Goal: Entertainment & Leisure: Consume media (video, audio)

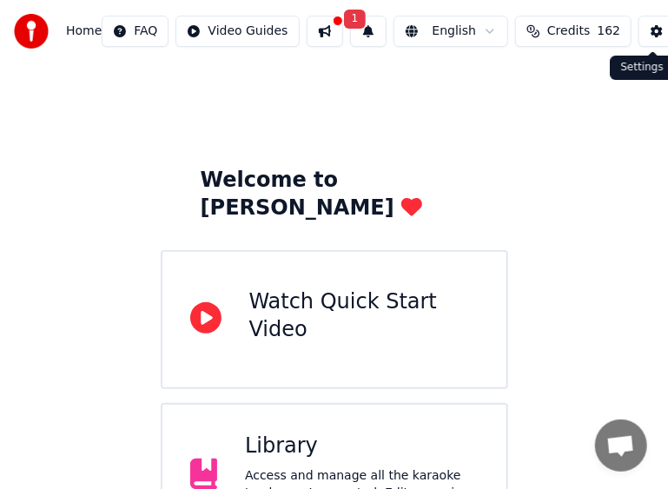
drag, startPoint x: 34, startPoint y: 0, endPoint x: 642, endPoint y: 31, distance: 608.7
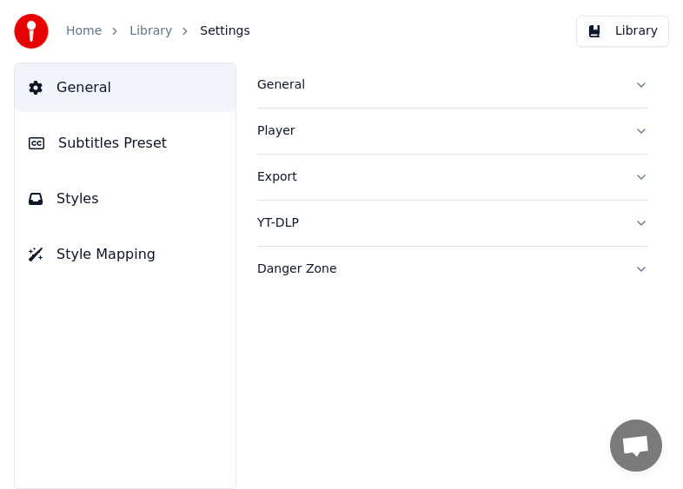
click at [85, 34] on link "Home" at bounding box center [84, 31] width 36 height 17
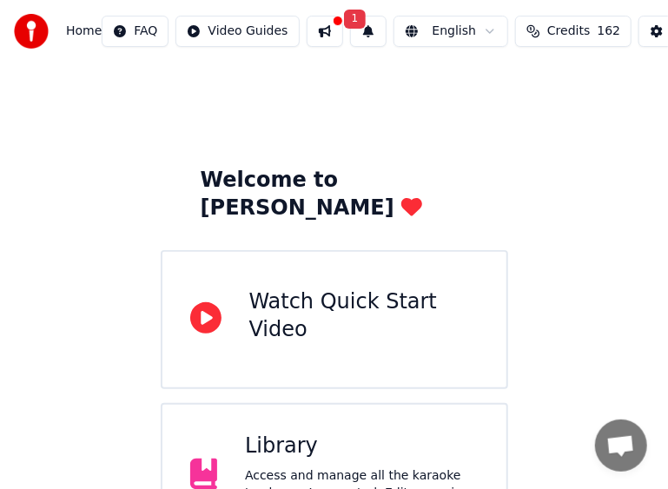
click at [294, 432] on div "Library" at bounding box center [362, 446] width 234 height 28
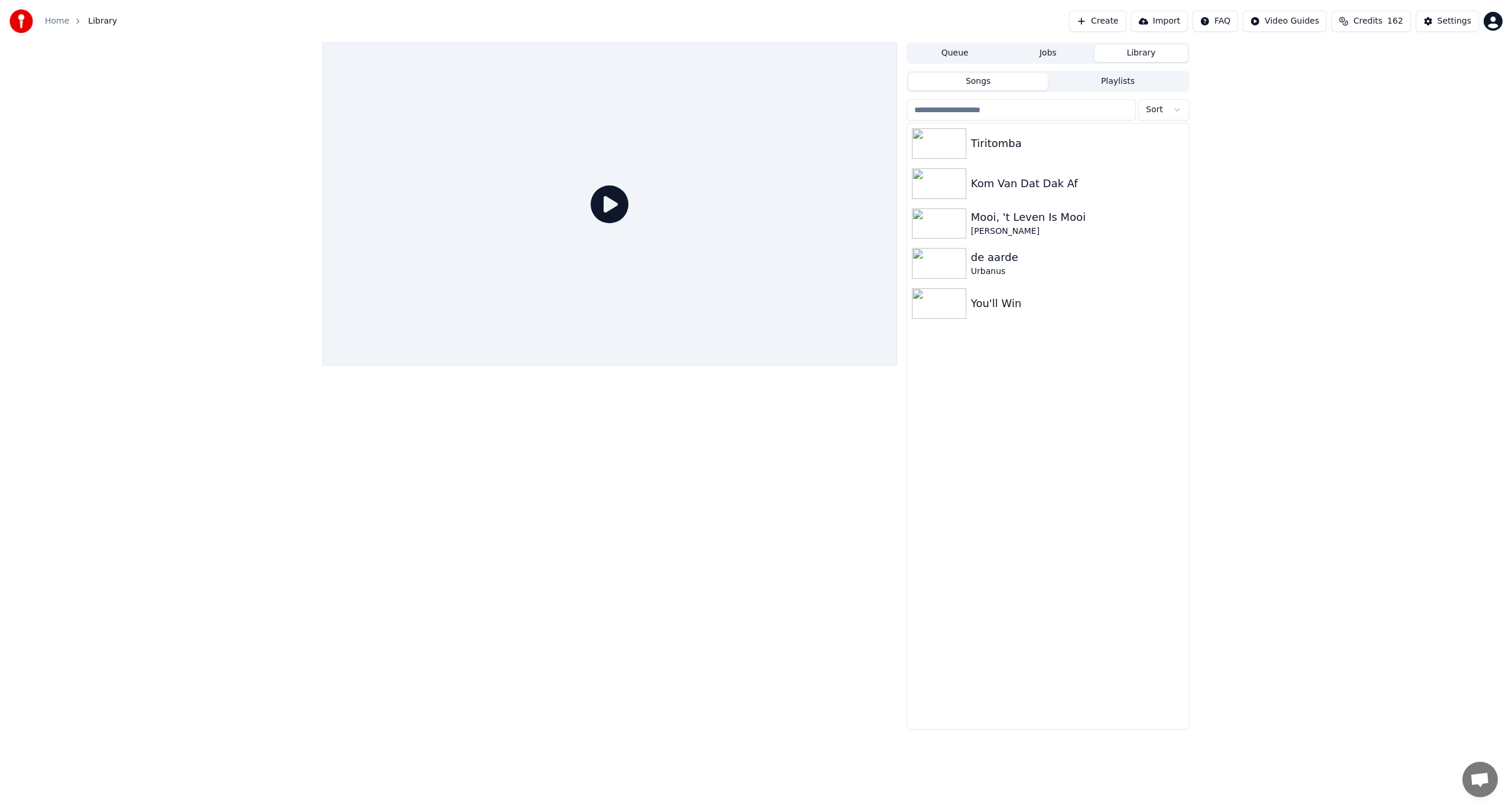
click at [1133, 24] on span "Credits" at bounding box center [1368, 21] width 29 height 12
click at [1133, 135] on button "Refresh" at bounding box center [1378, 130] width 61 height 21
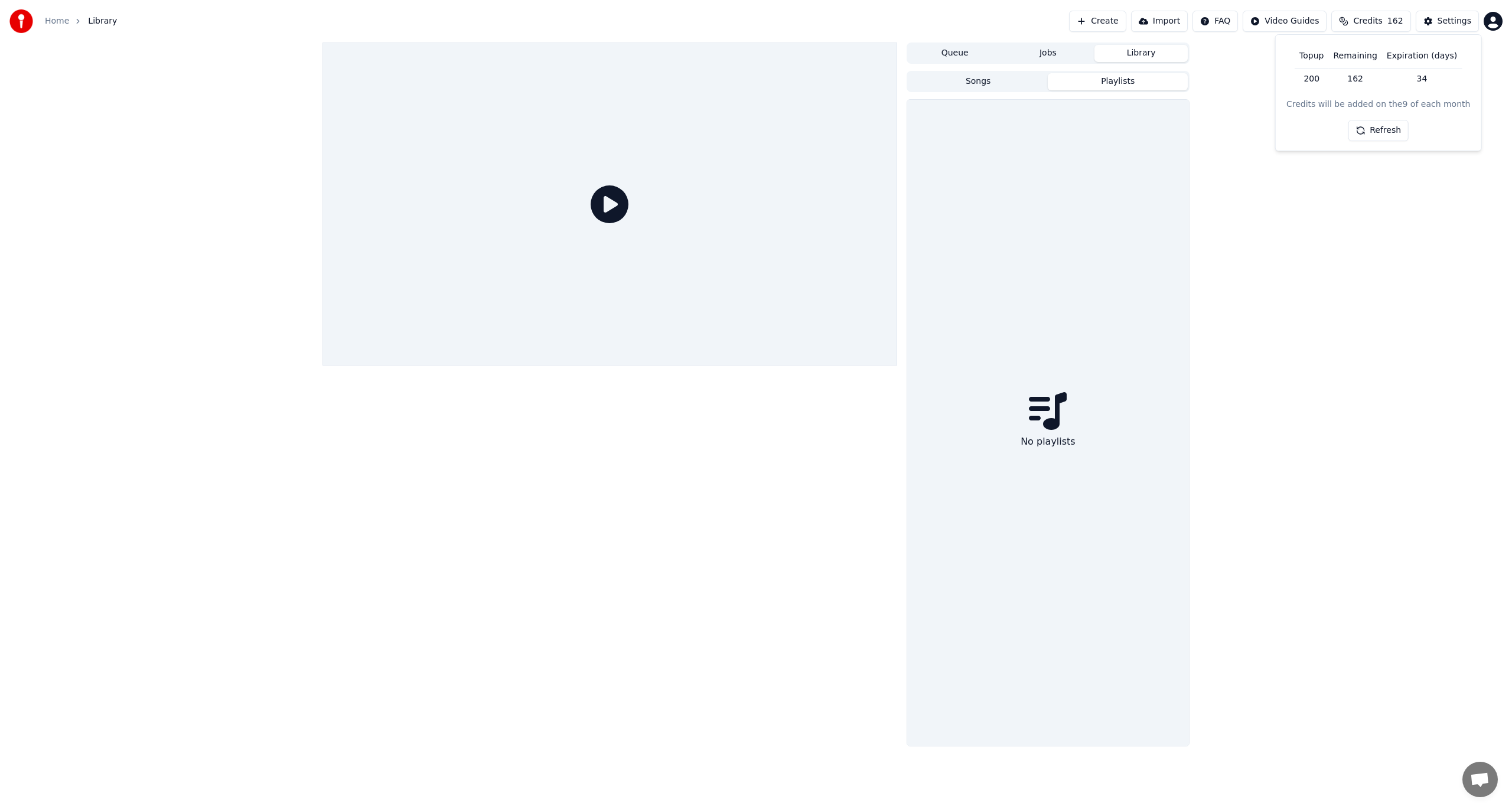
click at [1084, 74] on button "Playlists" at bounding box center [1118, 82] width 140 height 17
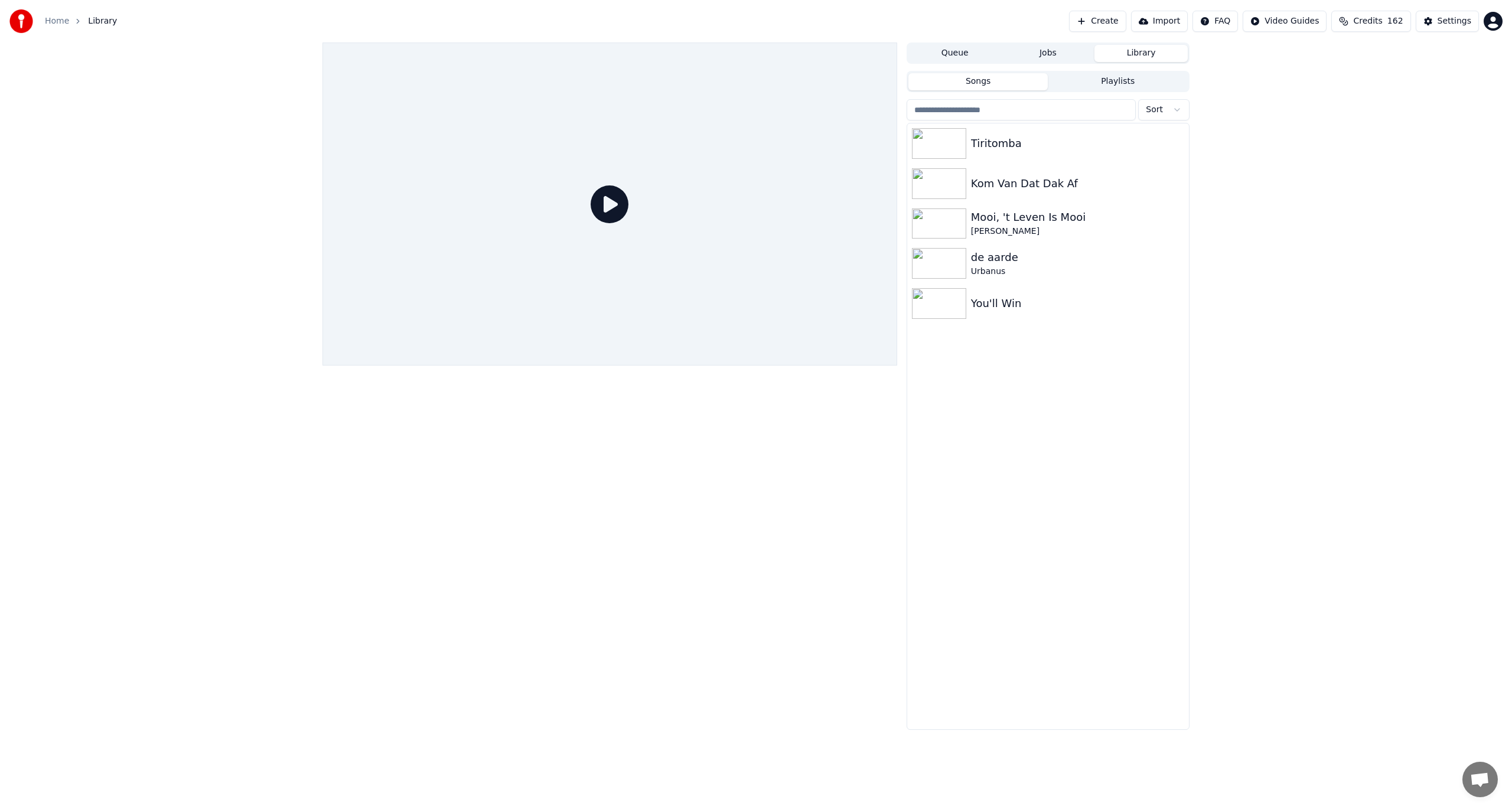
click at [965, 86] on button "Songs" at bounding box center [979, 82] width 140 height 17
click at [925, 265] on img at bounding box center [939, 263] width 54 height 31
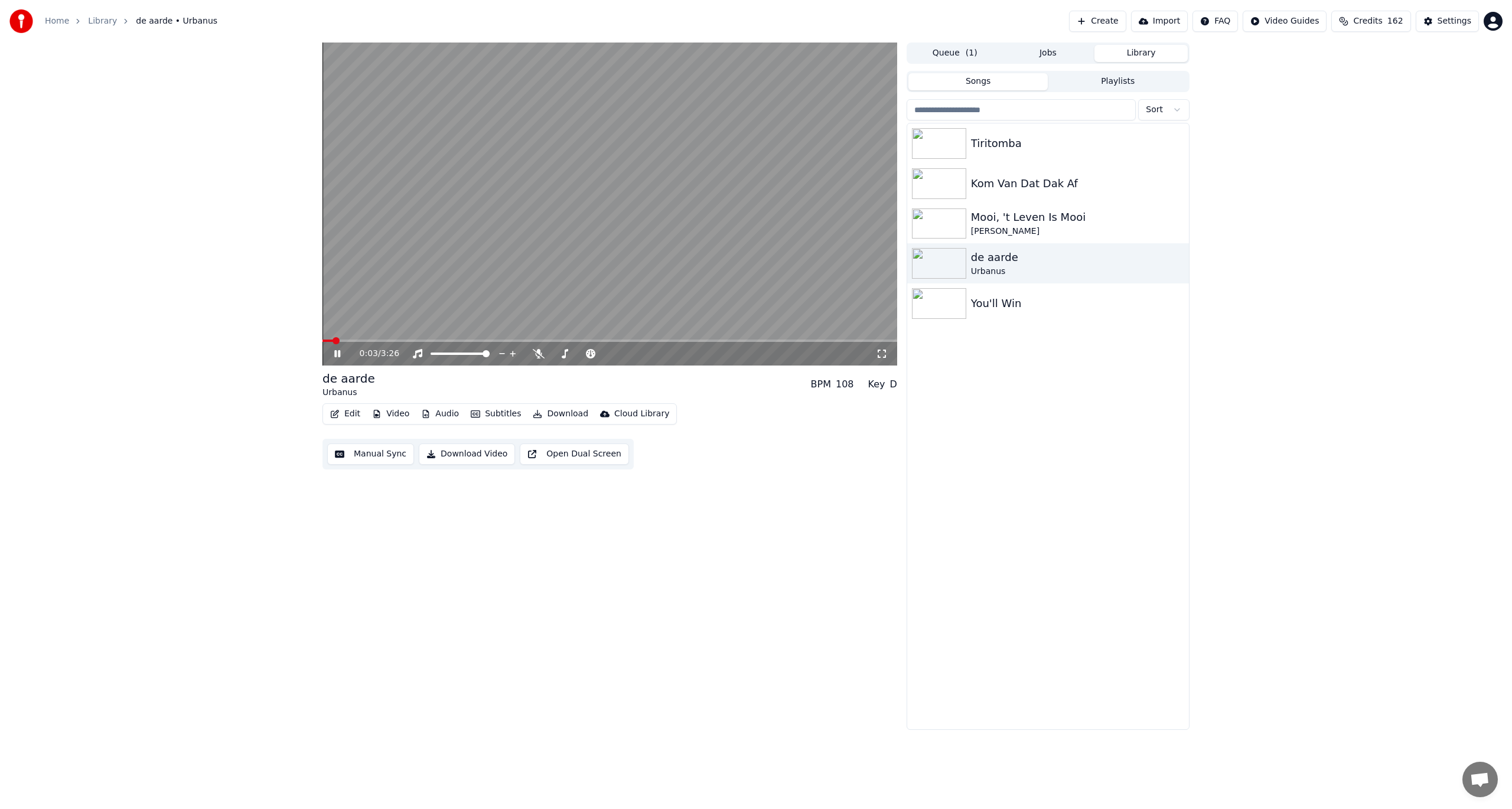
click at [952, 50] on button "Queue ( 1 )" at bounding box center [955, 53] width 93 height 17
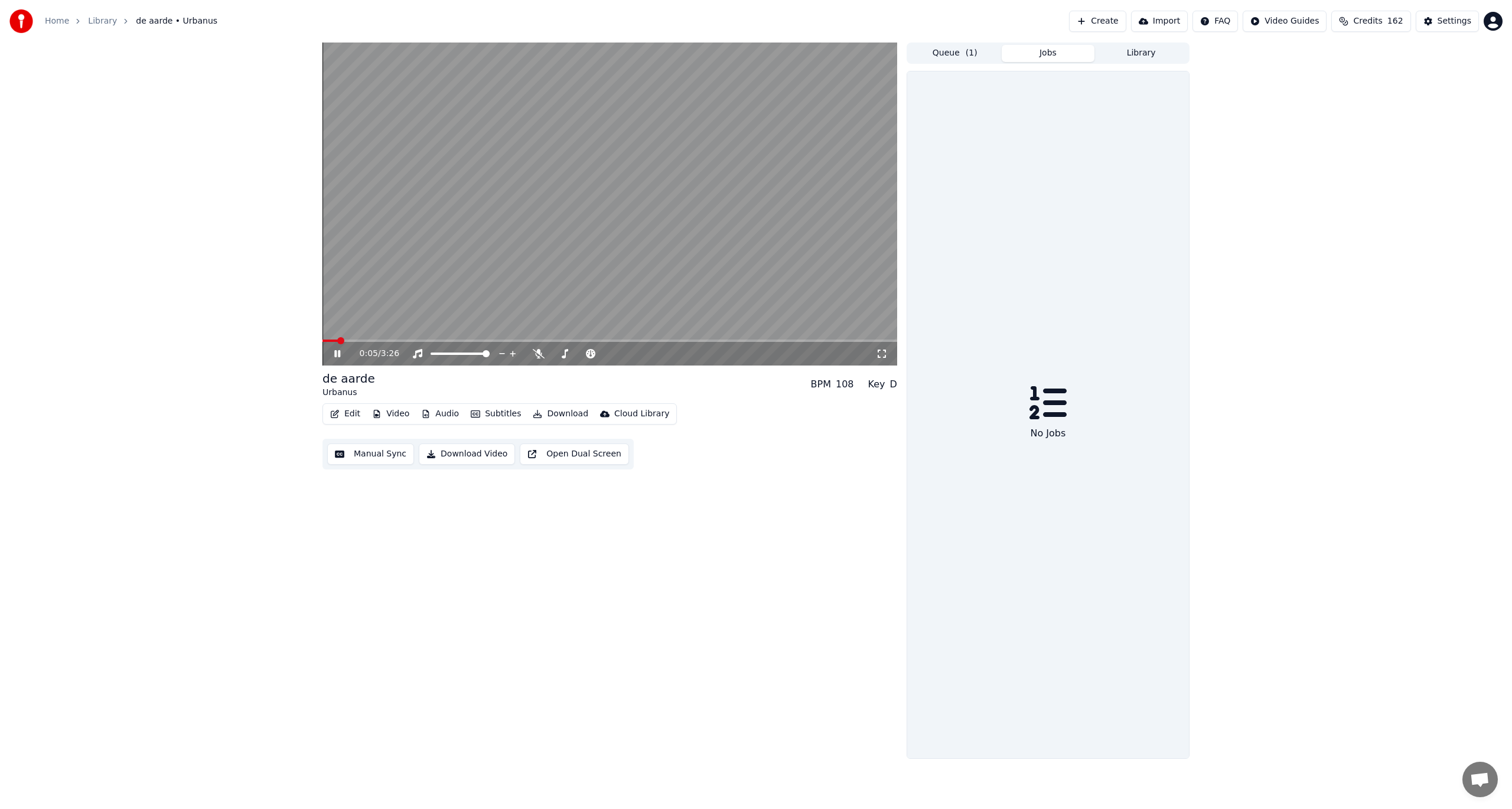
click at [1044, 52] on button "Jobs" at bounding box center [1048, 53] width 93 height 17
click at [1133, 51] on button "Library" at bounding box center [1141, 53] width 93 height 17
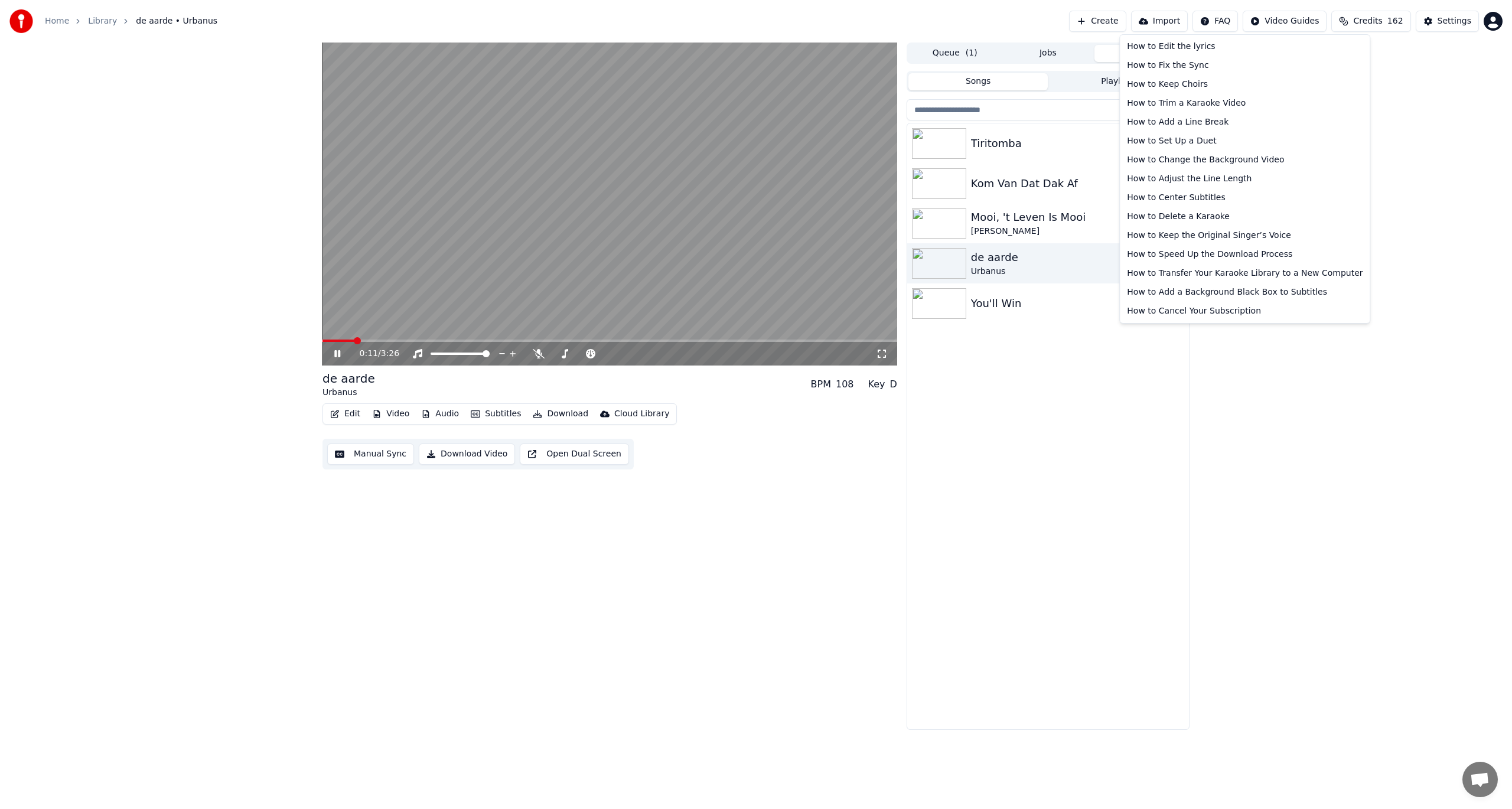
click at [1133, 18] on html "Home Library de aarde • Urbanus Create Import FAQ Video Guides Credits 162 Sett…" at bounding box center [756, 404] width 1512 height 809
click at [1133, 16] on html "Home Library de aarde • Urbanus Create Import FAQ Video Guides Credits 162 Sett…" at bounding box center [756, 404] width 1512 height 809
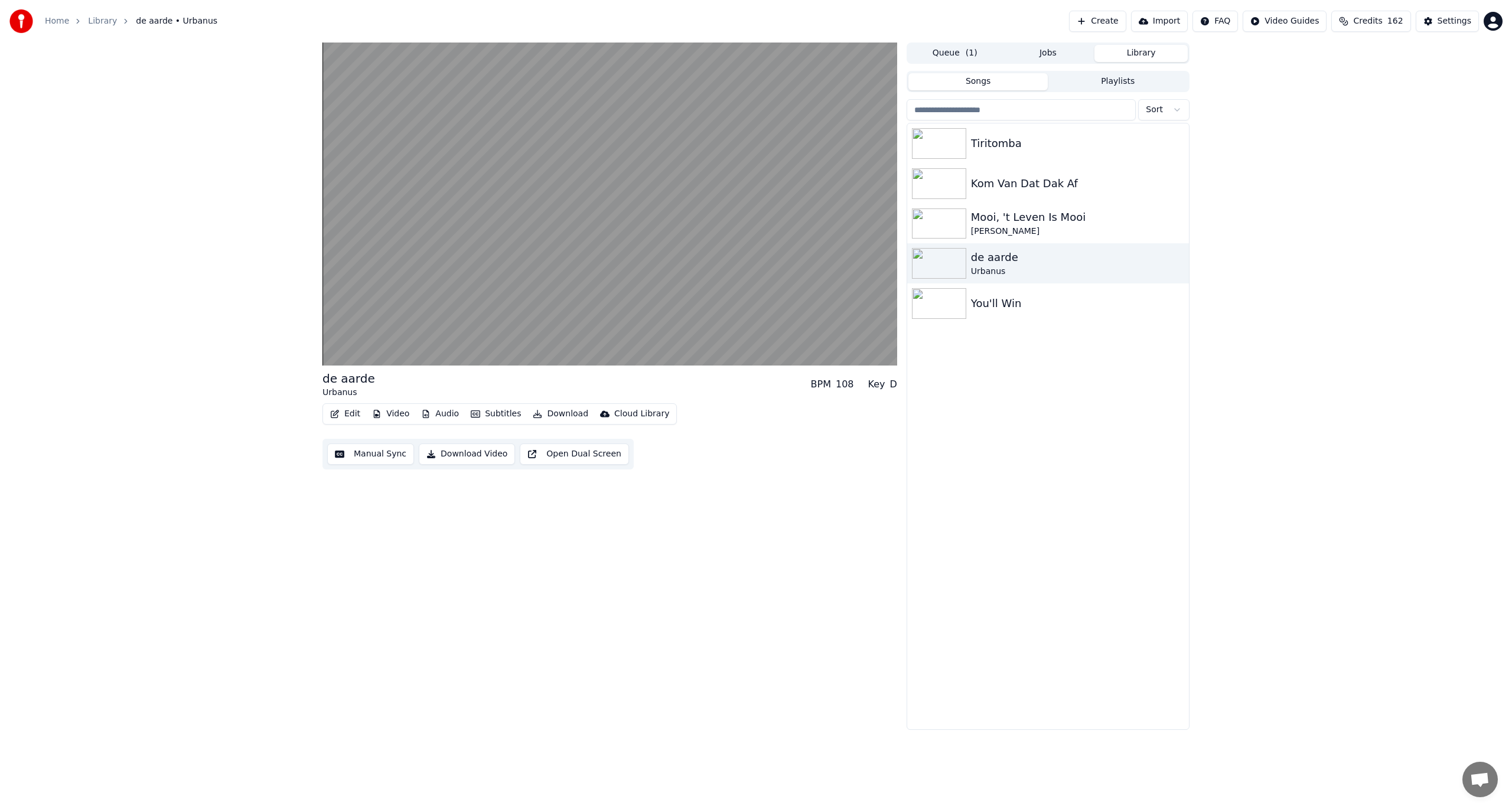
click at [1133, 18] on span "Credits" at bounding box center [1368, 21] width 29 height 12
click at [1133, 13] on html "Home Library de aarde • Urbanus Create Import FAQ Video Guides Credits 162 Sett…" at bounding box center [756, 404] width 1512 height 809
click at [1133, 21] on html "Home Library de aarde • Urbanus Create Import FAQ Video Guides Credits 162 Sett…" at bounding box center [756, 404] width 1512 height 809
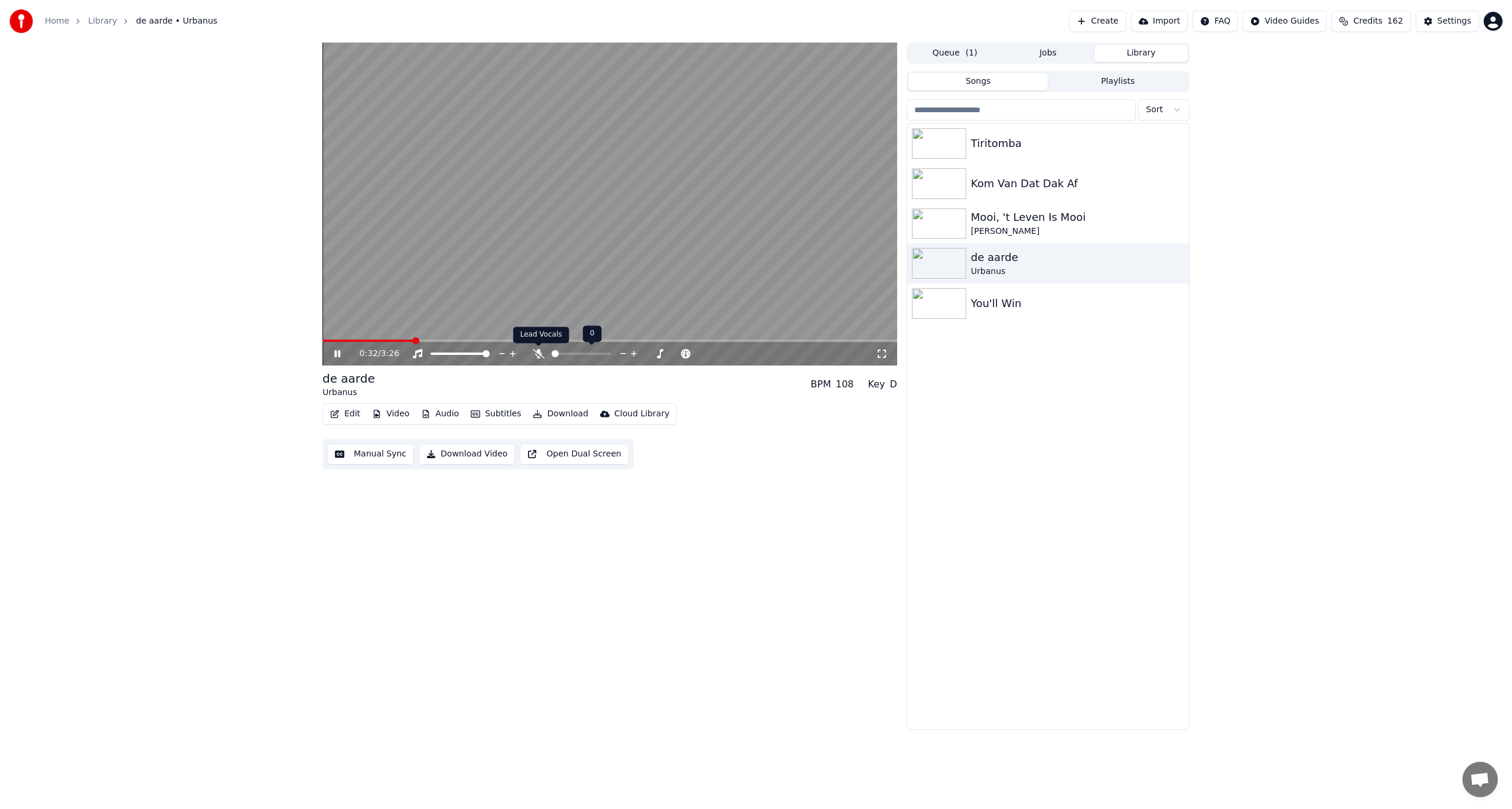
click at [537, 351] on icon at bounding box center [538, 354] width 12 height 10
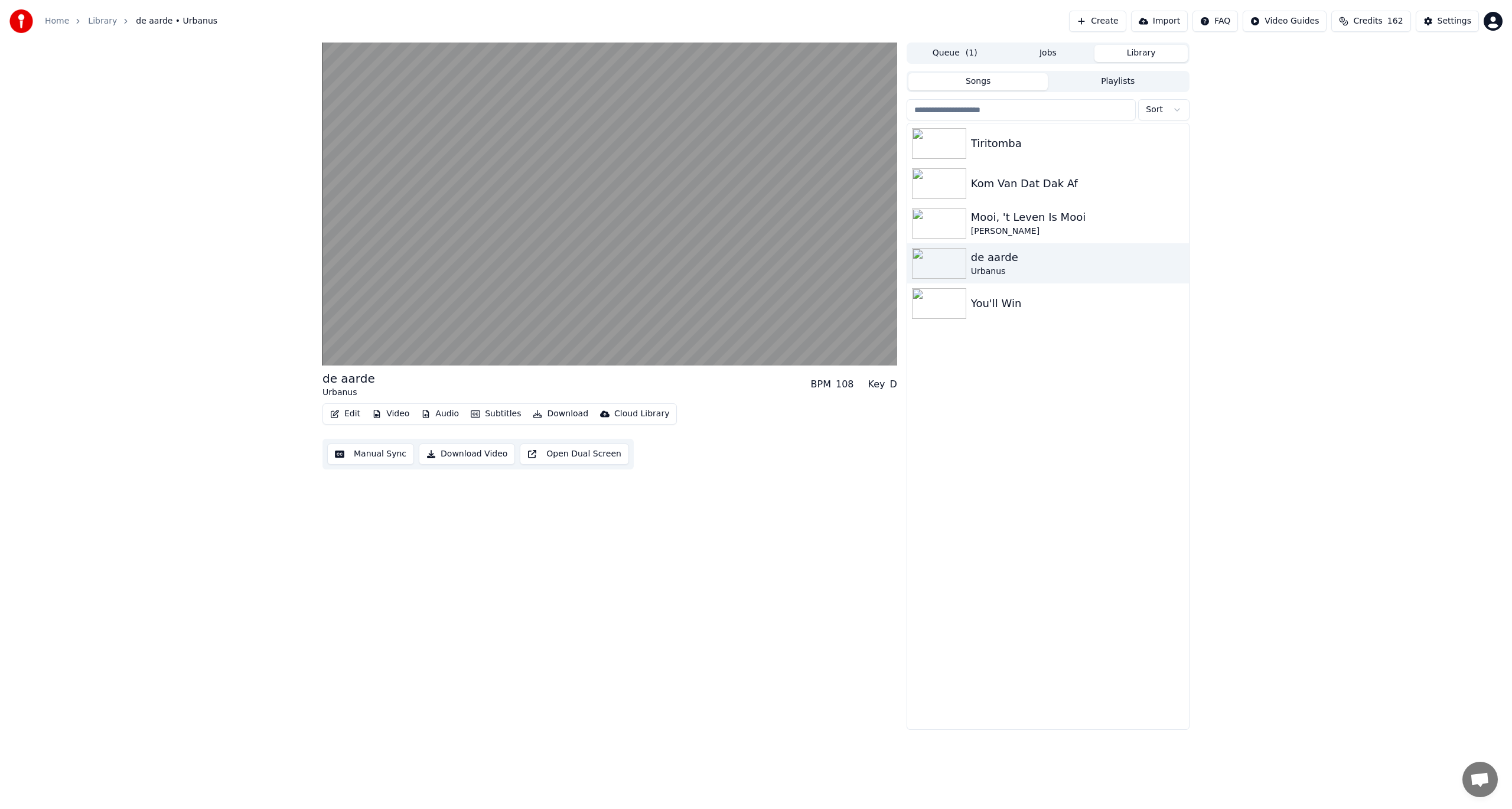
click at [1133, 18] on button "Import" at bounding box center [1159, 21] width 56 height 21
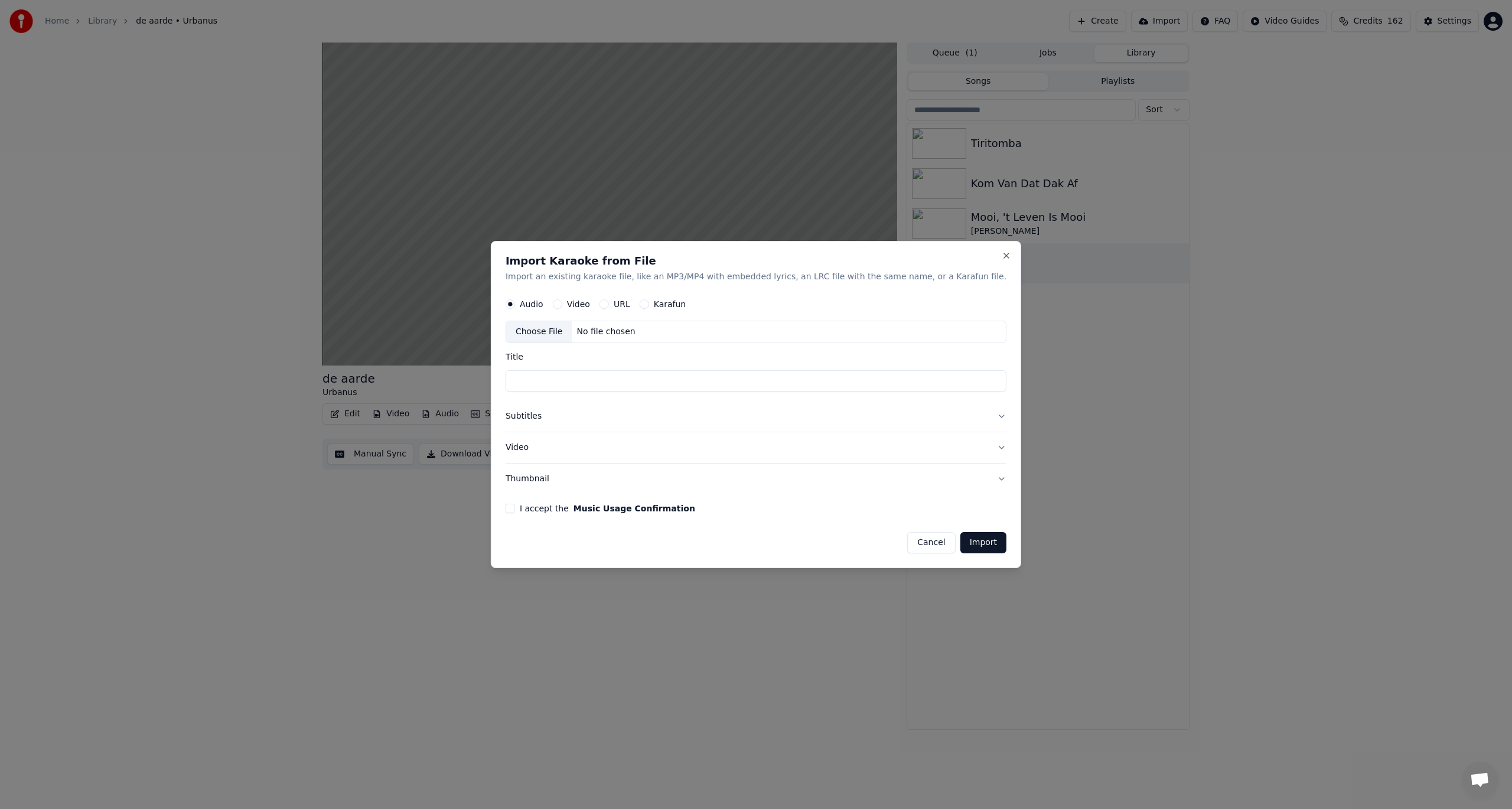
click at [907, 547] on button "Cancel" at bounding box center [931, 542] width 48 height 21
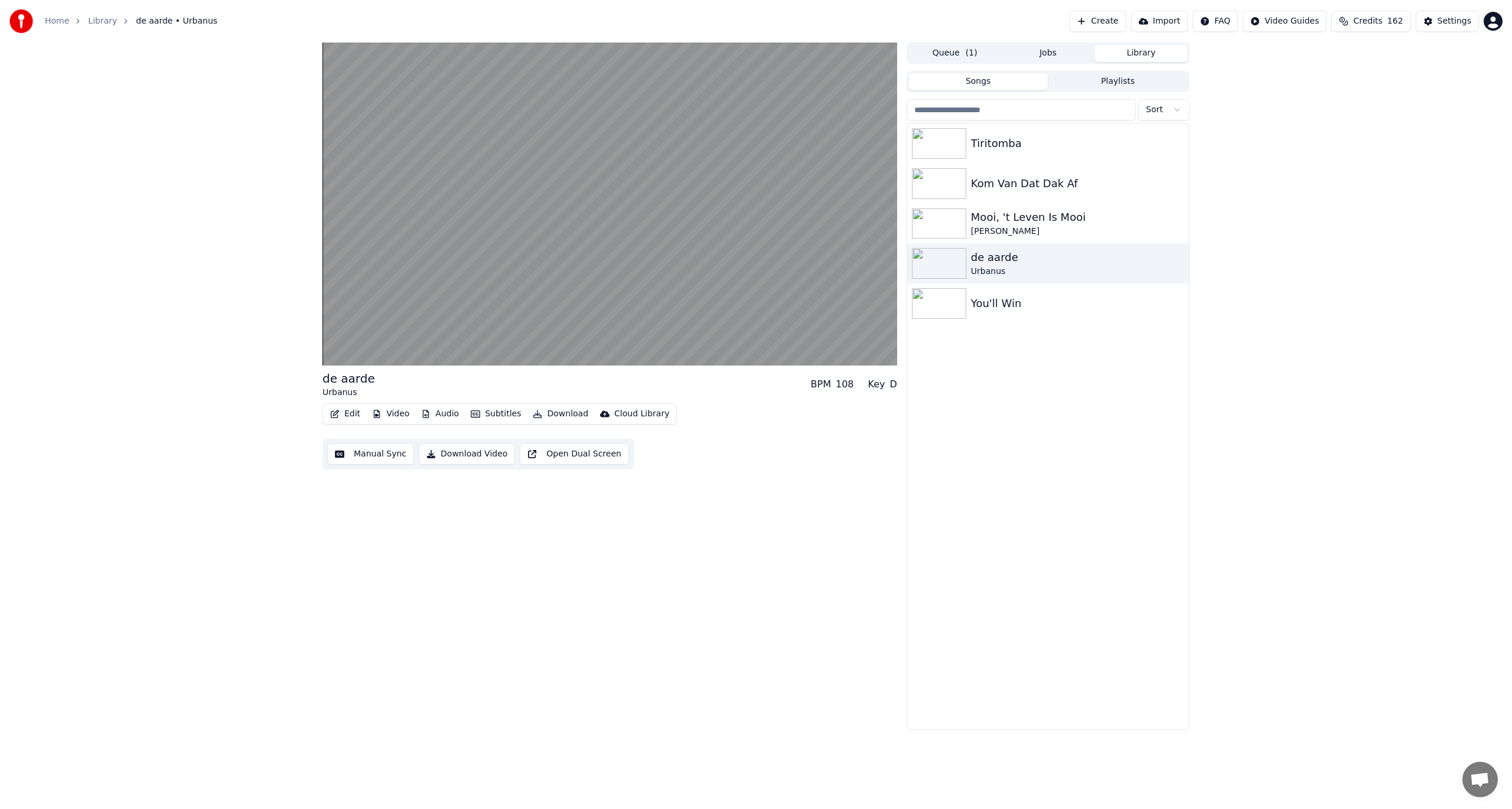
click at [1133, 23] on span "Credits" at bounding box center [1368, 21] width 29 height 12
click at [1133, 14] on html "Home Library de aarde • Urbanus Create Import FAQ Video Guides Credits 162 Sett…" at bounding box center [756, 404] width 1512 height 809
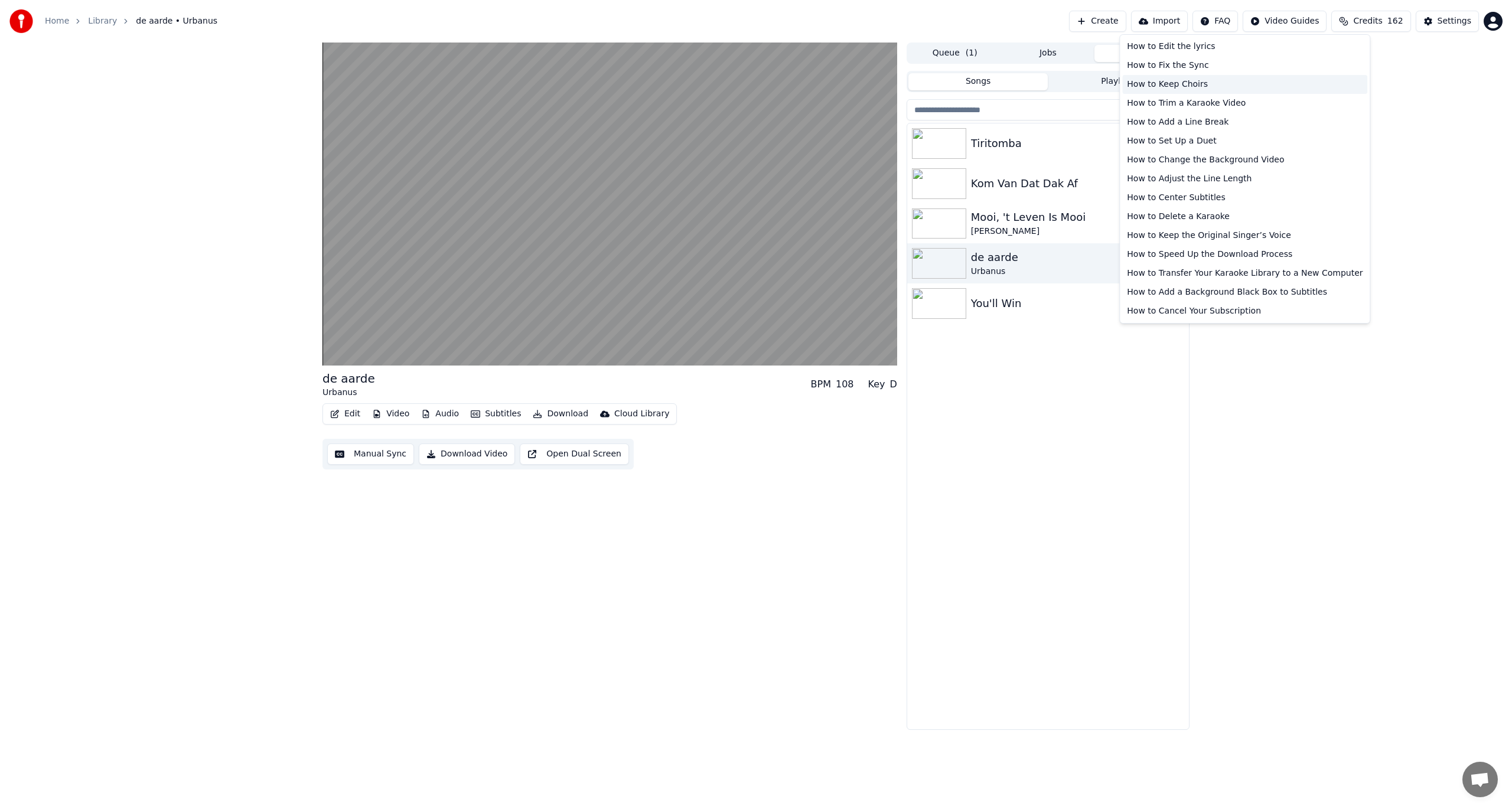
click at [1133, 84] on div "How to Keep Choirs" at bounding box center [1245, 84] width 245 height 19
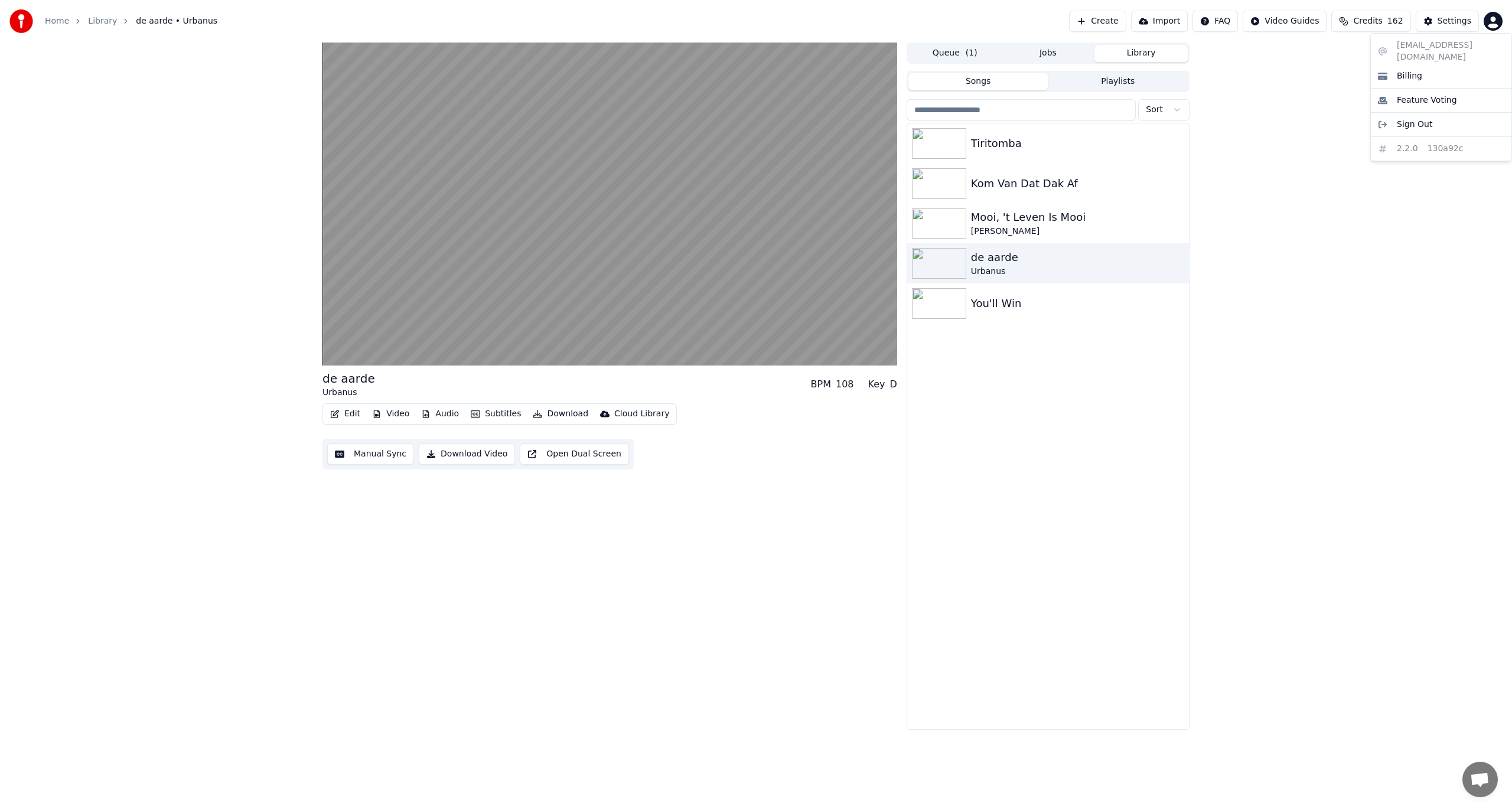
click at [1133, 21] on html "Home Library de aarde • Urbanus Create Import FAQ Video Guides Credits 162 Sett…" at bounding box center [756, 404] width 1512 height 809
click at [1133, 70] on span "Billing" at bounding box center [1409, 75] width 25 height 12
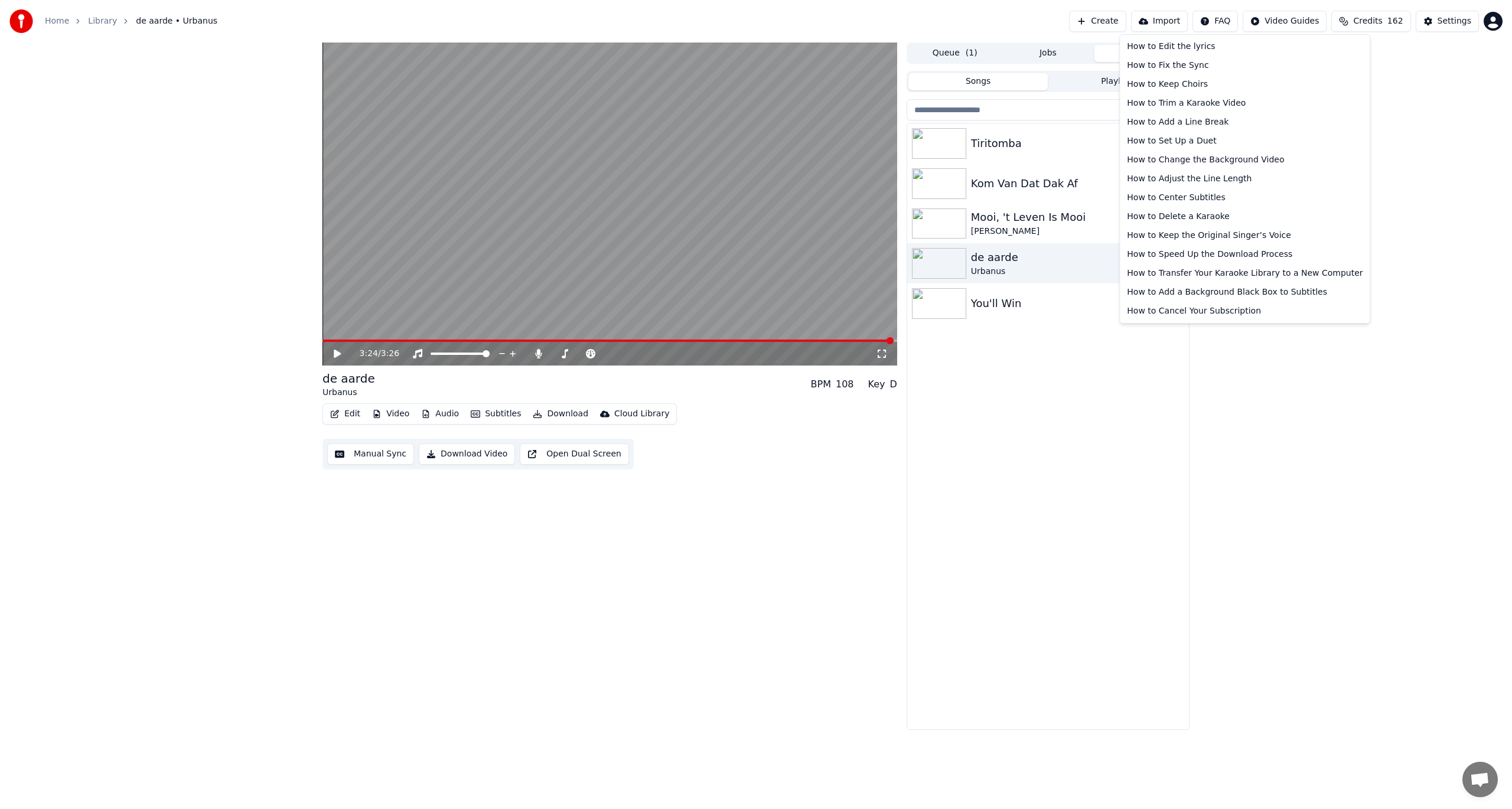
click at [1133, 22] on html "Home Library de aarde • Urbanus Create Import FAQ Video Guides Credits 162 Sett…" at bounding box center [756, 404] width 1512 height 809
click at [1133, 313] on div "How to Cancel Your Subscription" at bounding box center [1245, 311] width 245 height 19
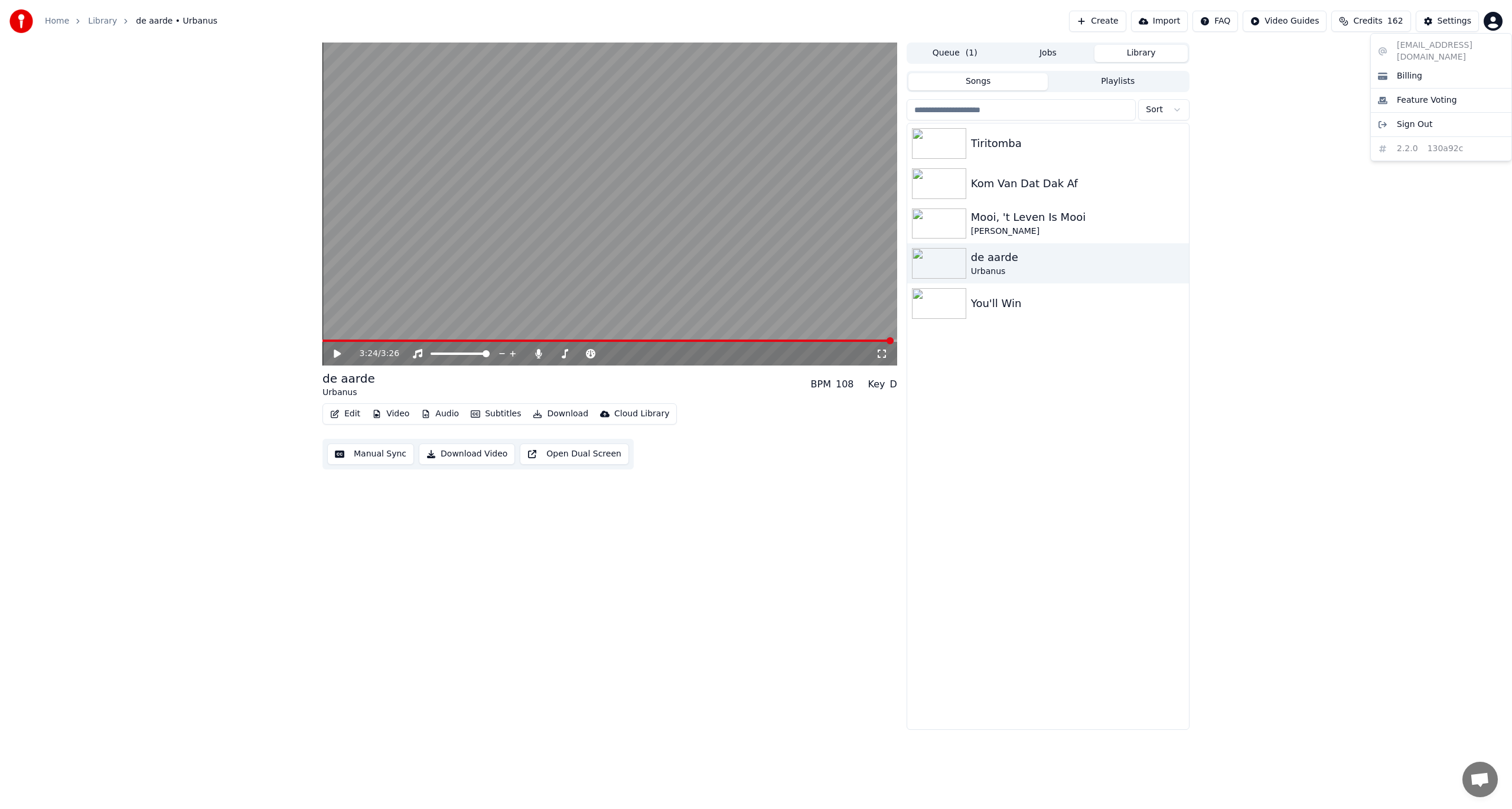
click at [1133, 20] on html "Home Library de aarde • Urbanus Create Import FAQ Video Guides Credits 162 Sett…" at bounding box center [756, 404] width 1512 height 809
click at [1133, 70] on span "Billing" at bounding box center [1409, 75] width 25 height 12
click at [1133, 20] on span "Credits" at bounding box center [1368, 21] width 29 height 12
click at [1133, 130] on button "Refresh" at bounding box center [1378, 130] width 61 height 21
click at [920, 220] on img at bounding box center [939, 224] width 54 height 31
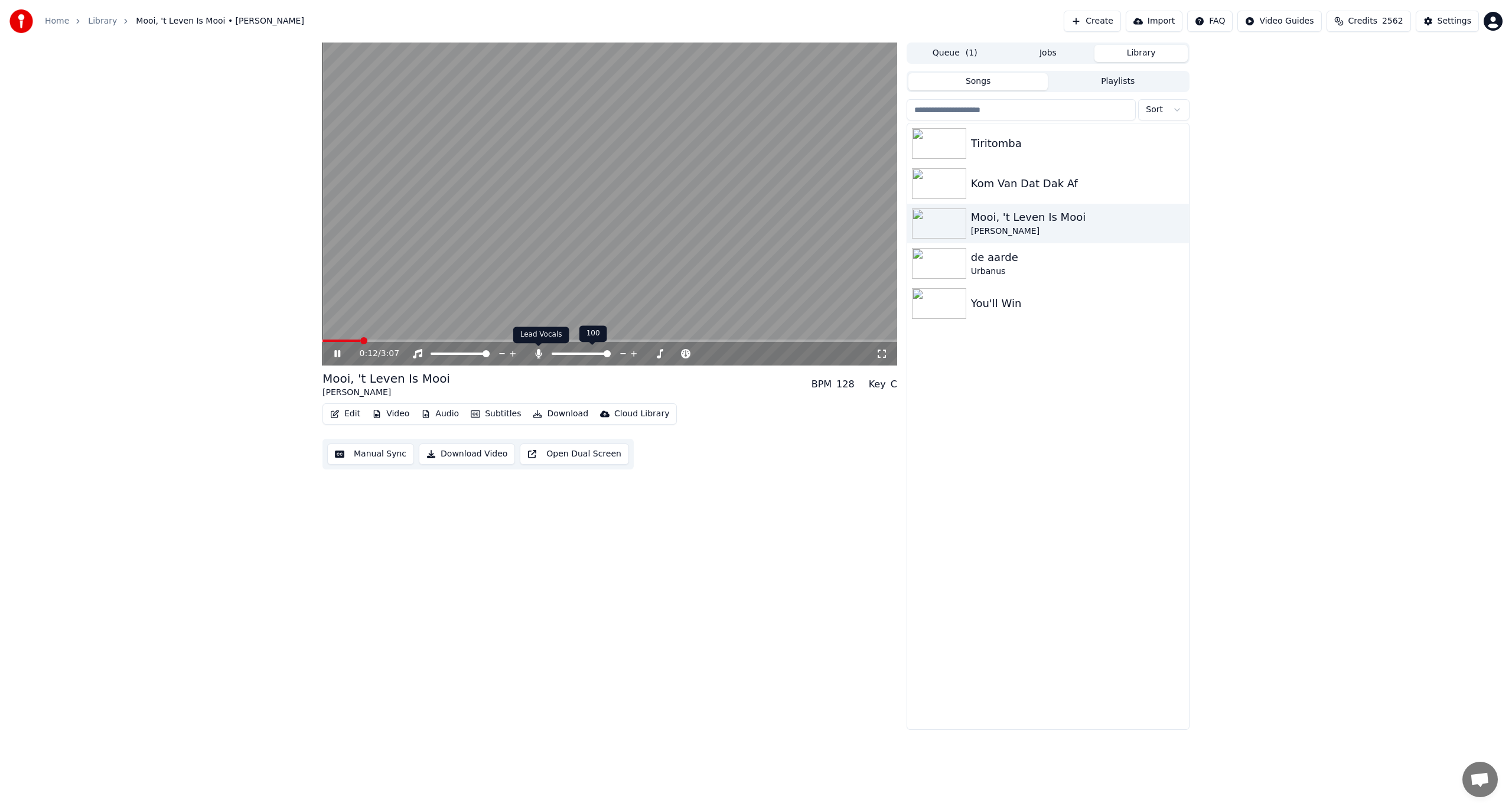
click at [534, 350] on icon at bounding box center [538, 354] width 12 height 10
click at [617, 366] on div "3:06 / 3:07 Mooi, 't Leven Is Mooi [PERSON_NAME] BPM 128 Key C Edit Video Audio…" at bounding box center [609, 386] width 575 height 687
drag, startPoint x: 662, startPoint y: 394, endPoint x: 966, endPoint y: 724, distance: 448.7
click at [739, 473] on div "3:06 / 3:07 Mooi, 't Leven Is Mooi [PERSON_NAME] BPM 128 Key C Edit Video Audio…" at bounding box center [609, 386] width 575 height 687
